Goal: Check status: Check status

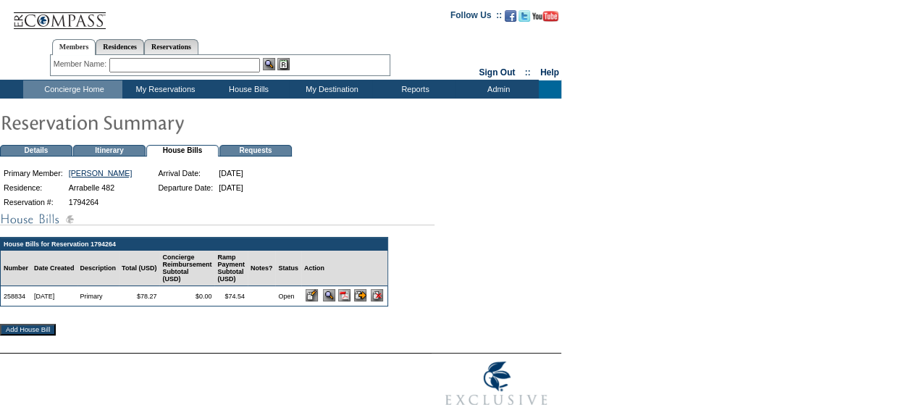
click at [99, 202] on td "1794264" at bounding box center [101, 201] width 68 height 13
copy td "1794264"
click at [10, 302] on td "258834" at bounding box center [16, 296] width 30 height 20
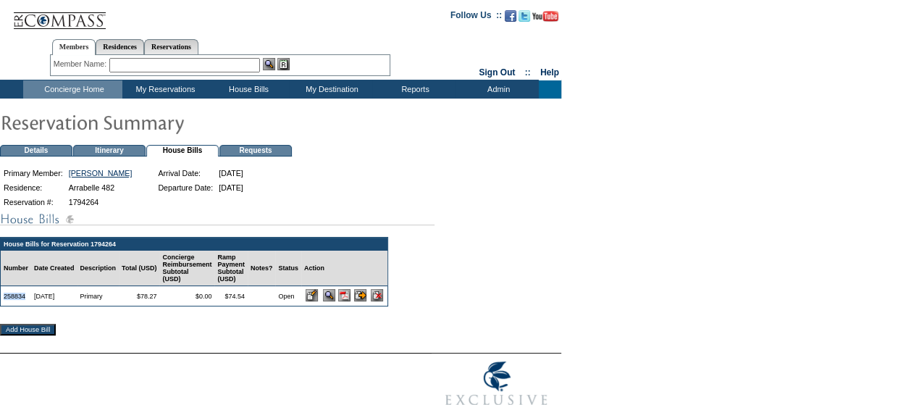
copy td "258834"
click at [350, 301] on img at bounding box center [344, 295] width 12 height 12
click at [417, 231] on div "House Bills for Reservation 1794264 Number Date Created Description Total (USD)…" at bounding box center [458, 277] width 916 height 134
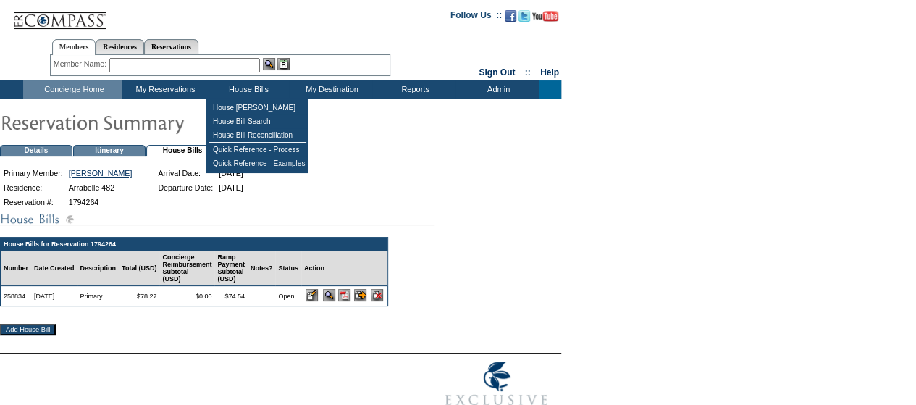
click at [66, 15] on img at bounding box center [59, 15] width 94 height 30
